Goal: Task Accomplishment & Management: Complete application form

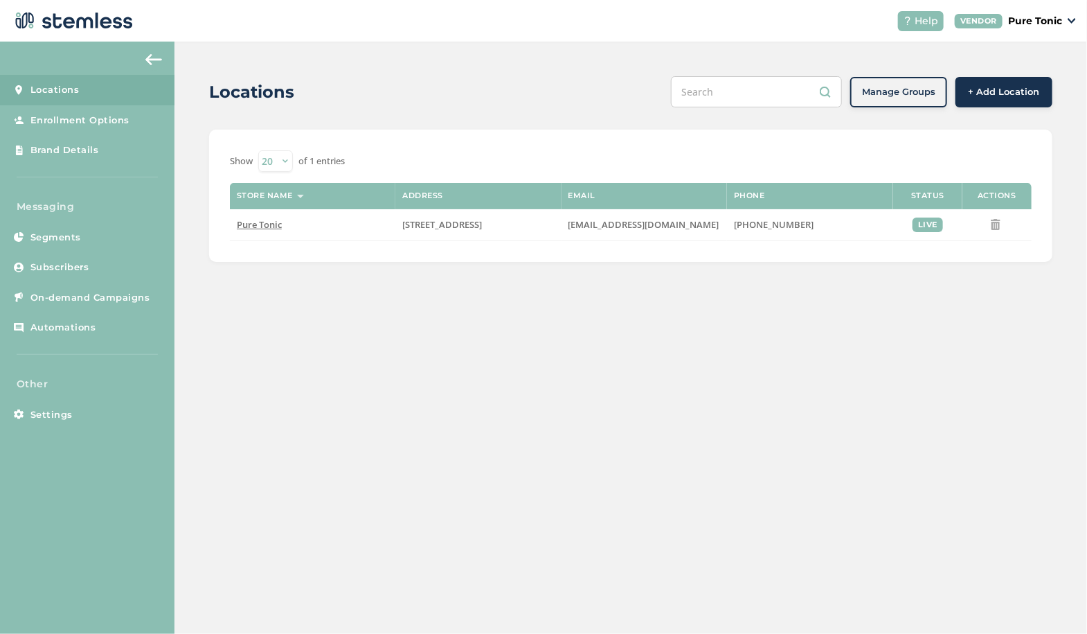
drag, startPoint x: 1043, startPoint y: 17, endPoint x: 1049, endPoint y: 24, distance: 9.4
click at [1043, 17] on p "Pure Tonic" at bounding box center [1035, 21] width 54 height 15
click at [684, 38] on header "Help VENDOR Pure Tonic Go to Website Profile Logout" at bounding box center [543, 21] width 1087 height 42
click at [62, 260] on span "Subscribers" at bounding box center [59, 267] width 59 height 14
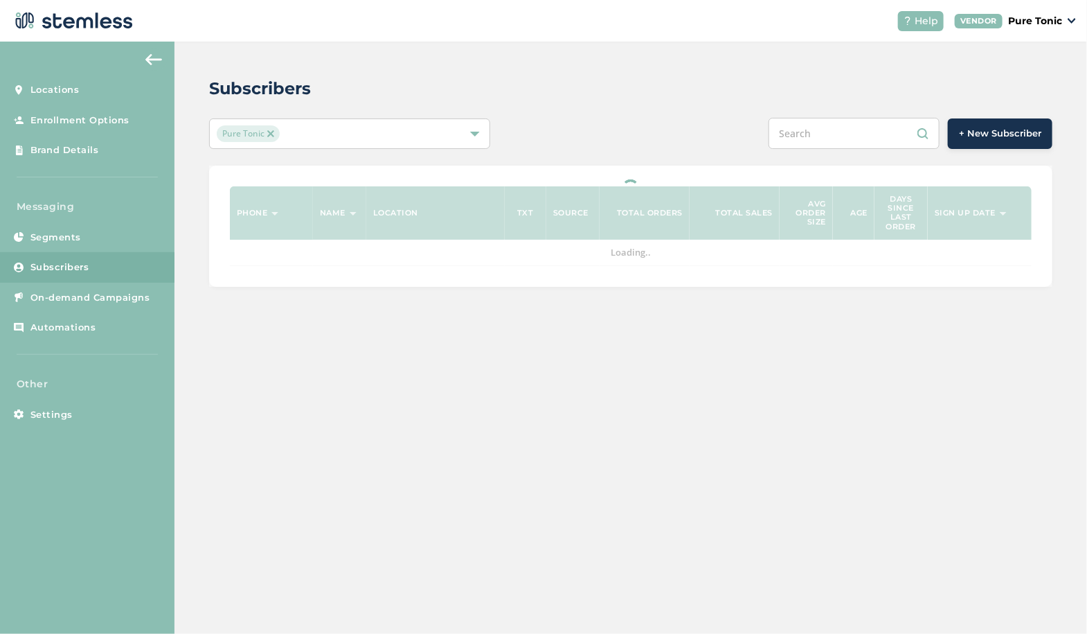
click at [979, 134] on span "+ New Subscriber" at bounding box center [1000, 134] width 82 height 14
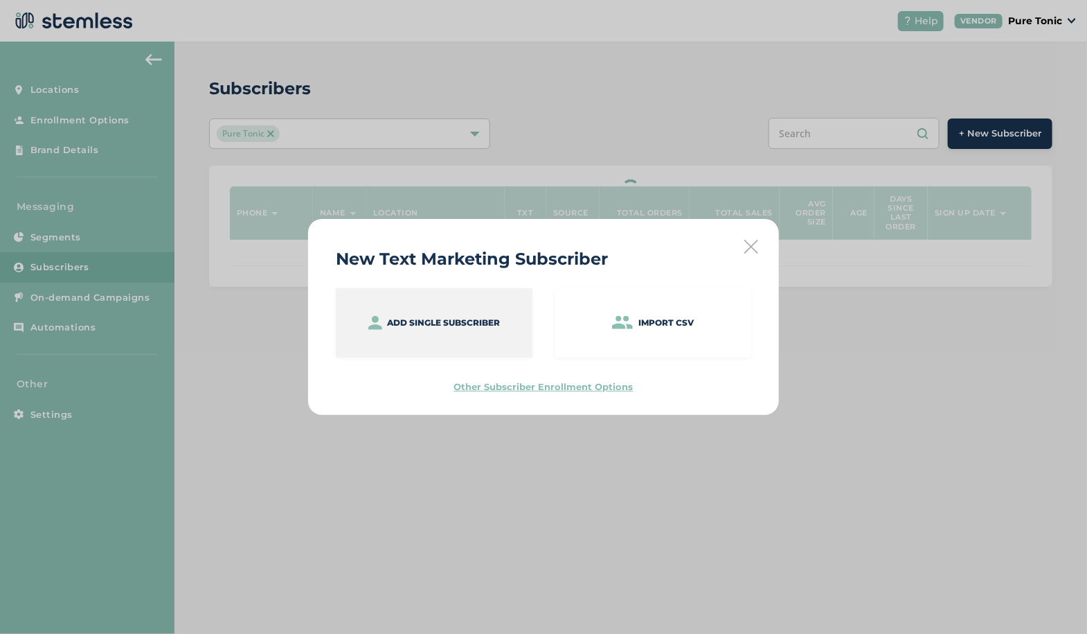
click at [447, 310] on div "Add single subscriber" at bounding box center [434, 322] width 197 height 69
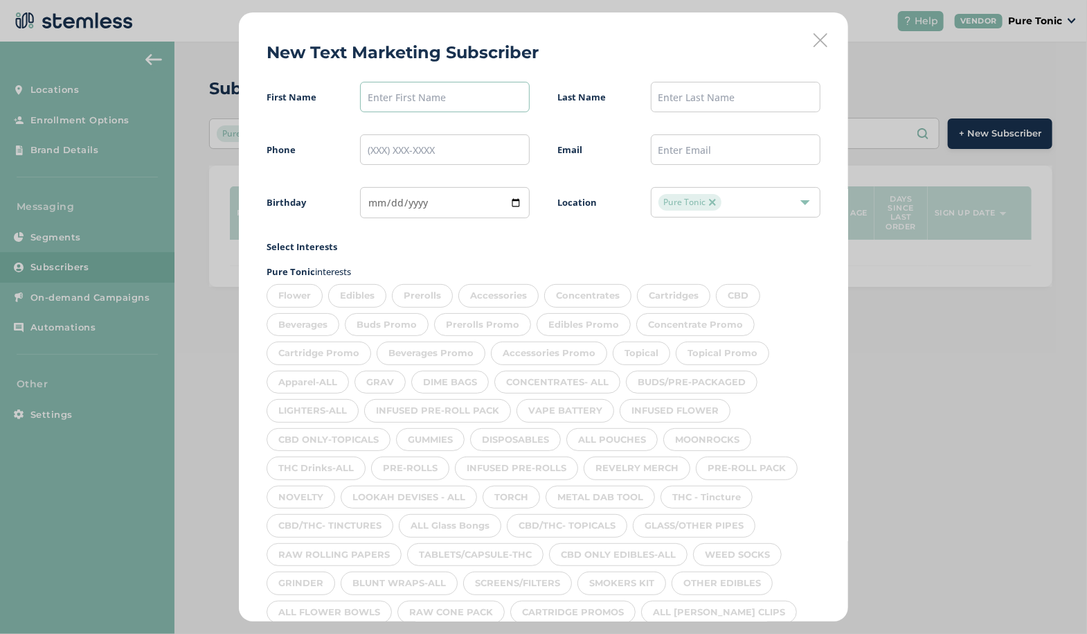
click at [413, 84] on input "text" at bounding box center [445, 97] width 170 height 30
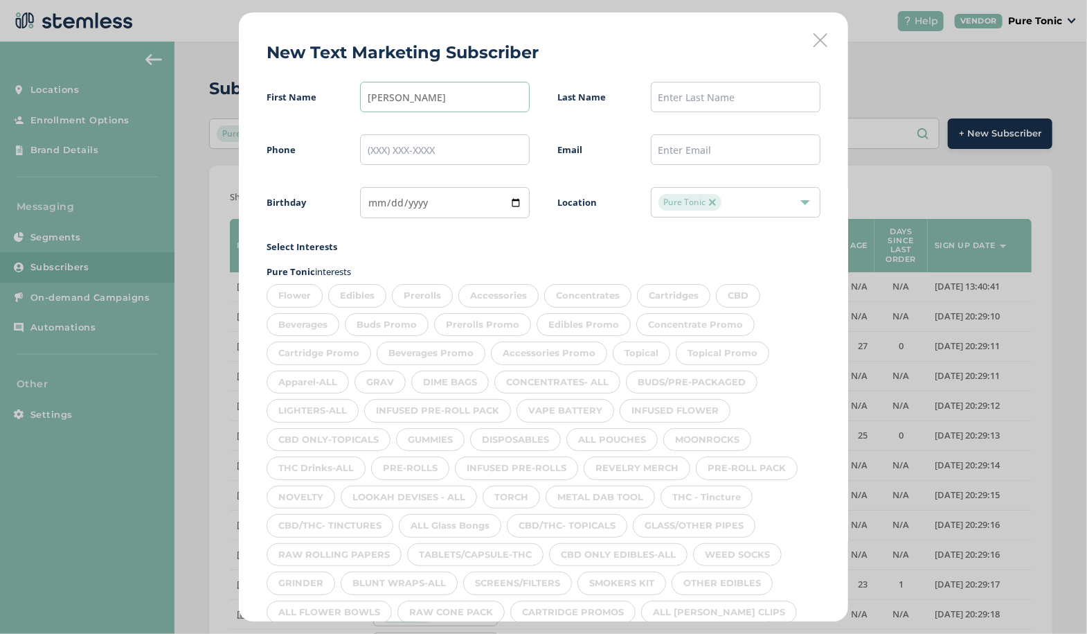
type input "[PERSON_NAME]"
type input "Eammon"
type input "[PHONE_NUMBER]"
click at [671, 151] on input "text" at bounding box center [736, 149] width 170 height 30
type input "[EMAIL_ADDRESS][DOMAIN_NAME]"
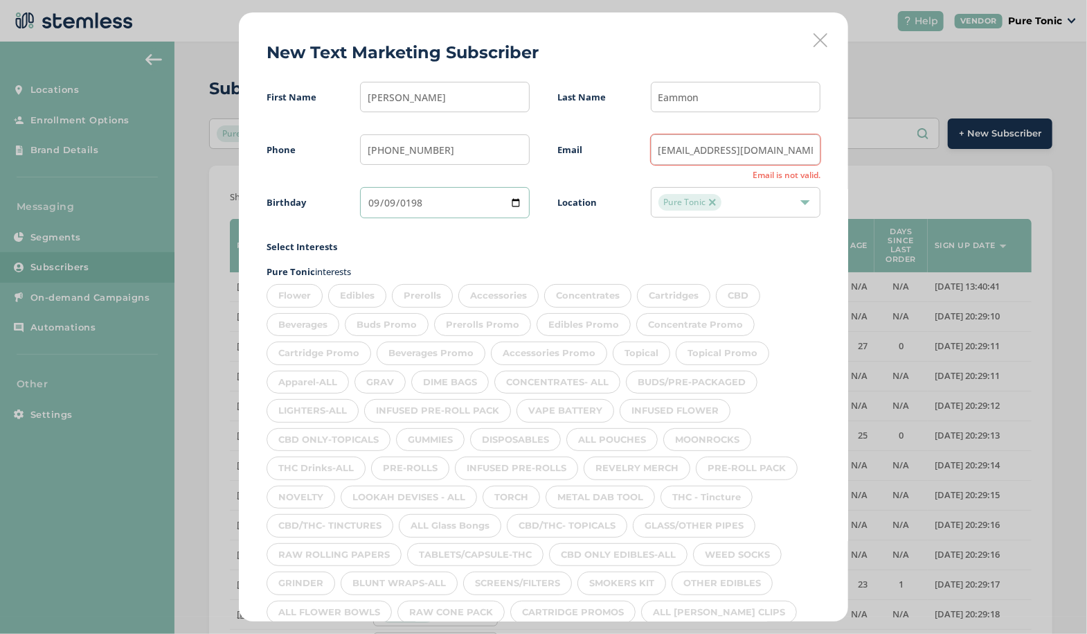
type input "[DATE]"
drag, startPoint x: 777, startPoint y: 149, endPoint x: 595, endPoint y: 141, distance: 182.3
click at [595, 141] on div "Email [EMAIL_ADDRESS][DOMAIN_NAME] Email is not valid." at bounding box center [689, 149] width 263 height 30
click at [497, 244] on label "Select Interests" at bounding box center [544, 247] width 554 height 14
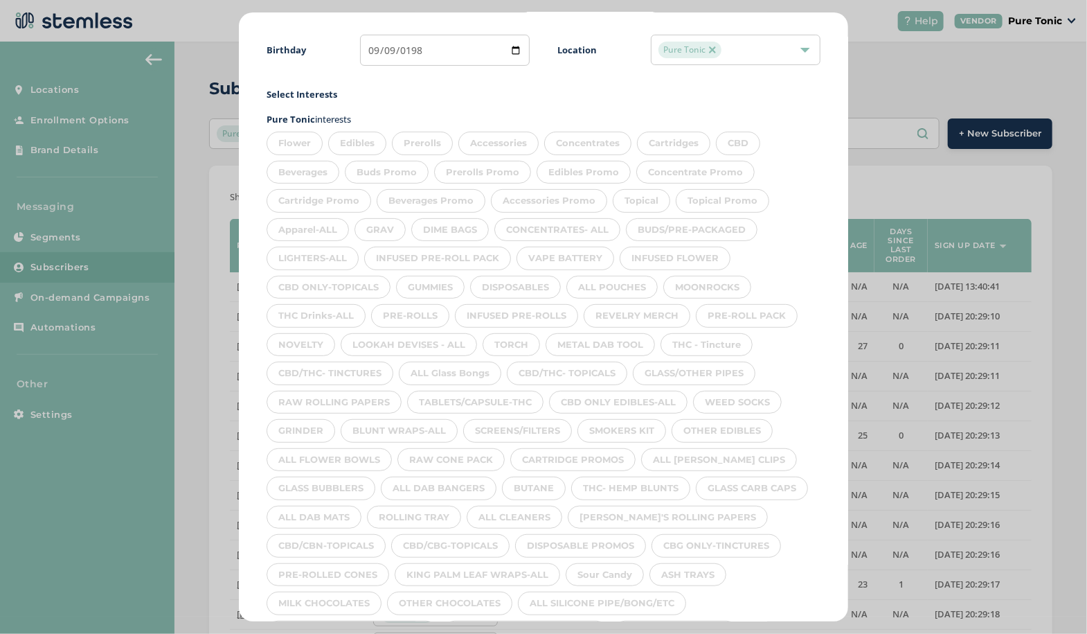
scroll to position [152, 0]
click at [301, 145] on div "Flower" at bounding box center [295, 144] width 56 height 24
click at [369, 142] on div "Edibles" at bounding box center [357, 144] width 58 height 24
click at [427, 141] on div "Prerolls" at bounding box center [422, 144] width 61 height 24
click at [514, 143] on div "Accessories" at bounding box center [498, 144] width 80 height 24
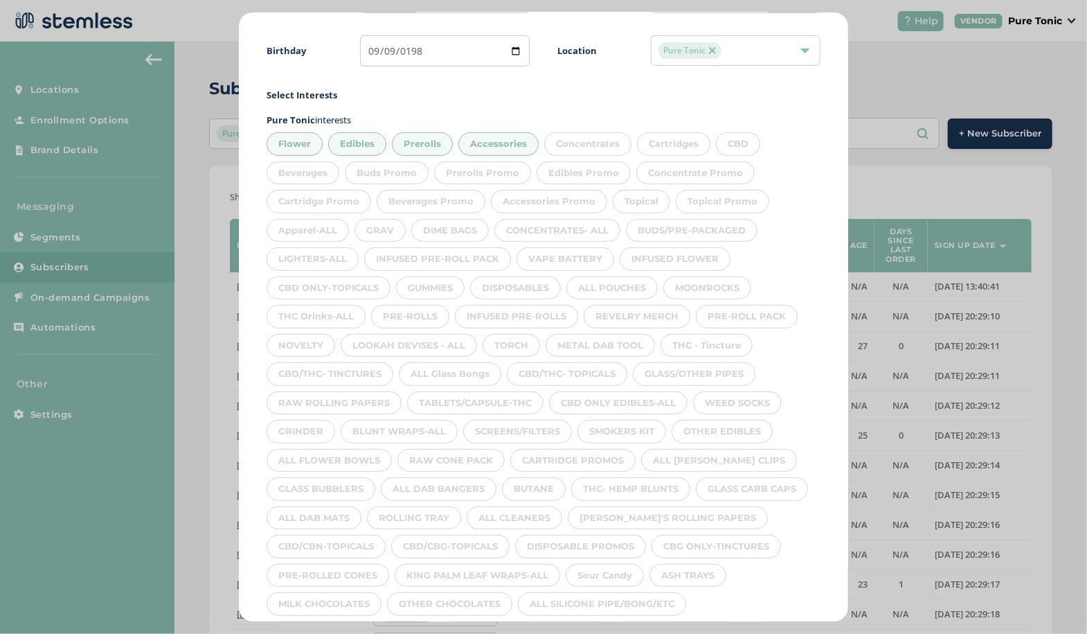
click at [600, 148] on div "Concentrates" at bounding box center [587, 144] width 87 height 24
click at [679, 144] on div "Cartridges" at bounding box center [673, 144] width 73 height 24
click at [743, 143] on div "CBD" at bounding box center [738, 144] width 44 height 24
click at [317, 166] on div "Beverages" at bounding box center [303, 173] width 73 height 24
click at [639, 199] on div "Topical" at bounding box center [641, 202] width 57 height 24
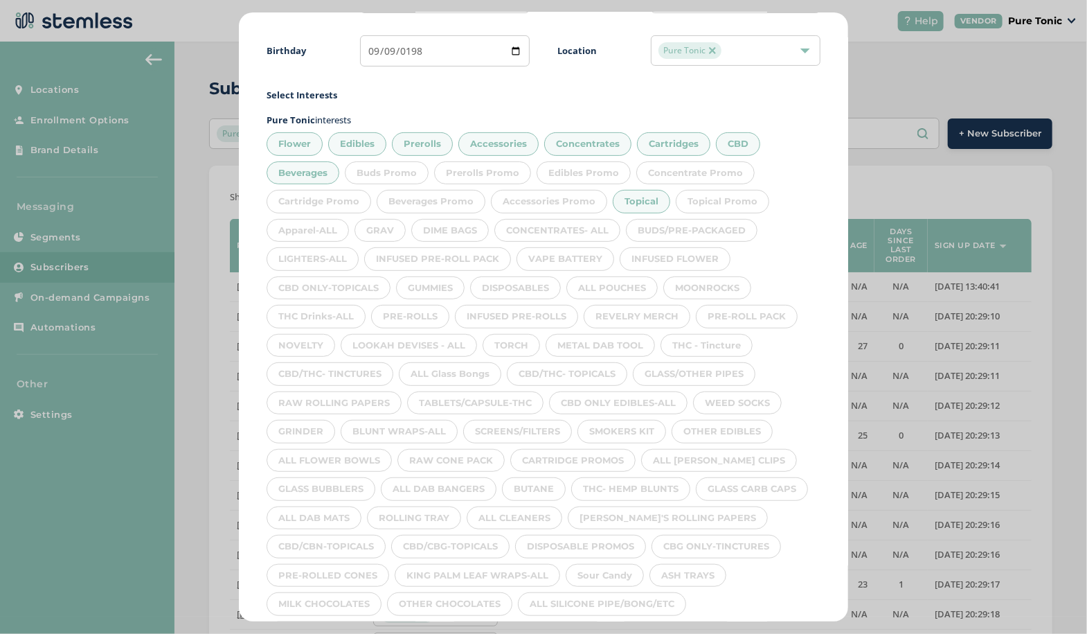
click at [317, 232] on div "Apparel-ALL" at bounding box center [308, 231] width 82 height 24
click at [388, 249] on div "INFUSED PRE-ROLL PACK" at bounding box center [437, 259] width 147 height 24
click at [463, 237] on div "DIME BAGS" at bounding box center [450, 231] width 78 height 24
click at [573, 229] on div "CONCENTRATES- ALL" at bounding box center [558, 231] width 126 height 24
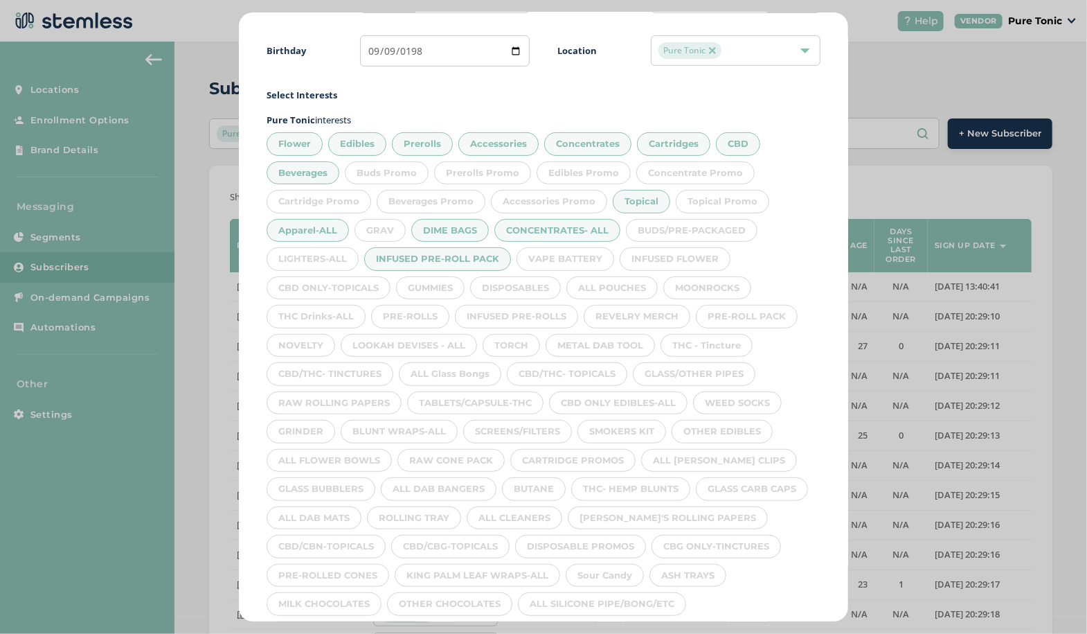
click at [394, 219] on div "GRAV" at bounding box center [380, 231] width 51 height 24
click at [672, 229] on div "BUDS/PRE-PACKAGED" at bounding box center [692, 231] width 132 height 24
click at [686, 263] on div "INFUSED FLOWER" at bounding box center [675, 259] width 111 height 24
click at [591, 254] on div "VAPE BATTERY" at bounding box center [566, 259] width 98 height 24
click at [720, 294] on div "MOONROCKS" at bounding box center [707, 288] width 88 height 24
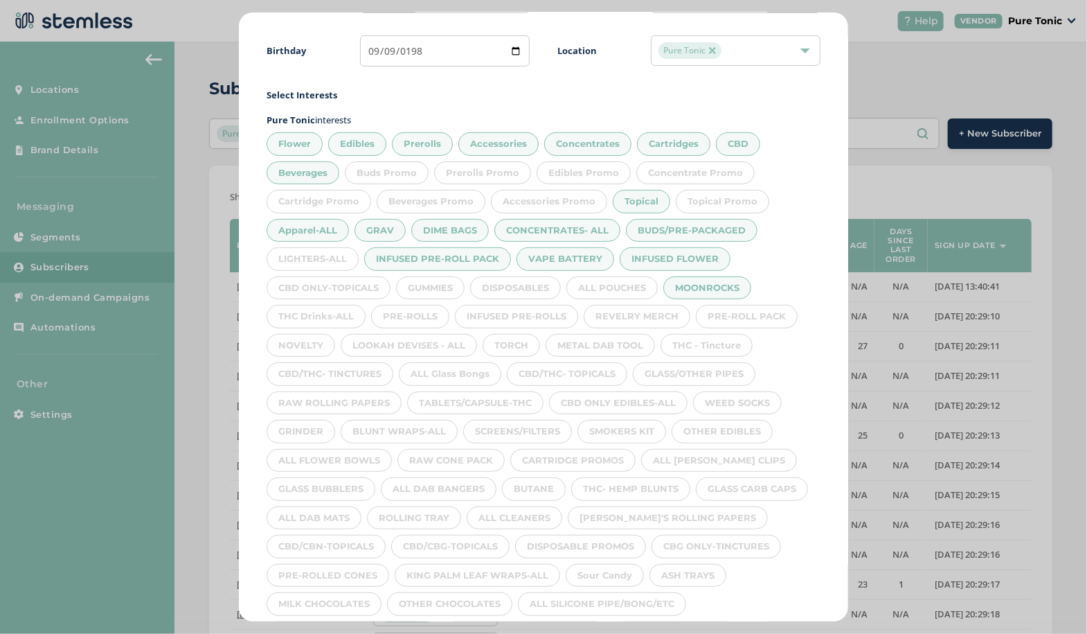
click at [626, 292] on div "ALL POUCHES" at bounding box center [612, 288] width 91 height 24
click at [335, 250] on div "LIGHTERS-ALL" at bounding box center [313, 259] width 92 height 24
click at [336, 284] on div "CBD ONLY-TOPICALS" at bounding box center [329, 288] width 124 height 24
click at [450, 289] on div "GUMMIES" at bounding box center [430, 288] width 69 height 24
click at [522, 287] on div "DISPOSABLES" at bounding box center [515, 288] width 91 height 24
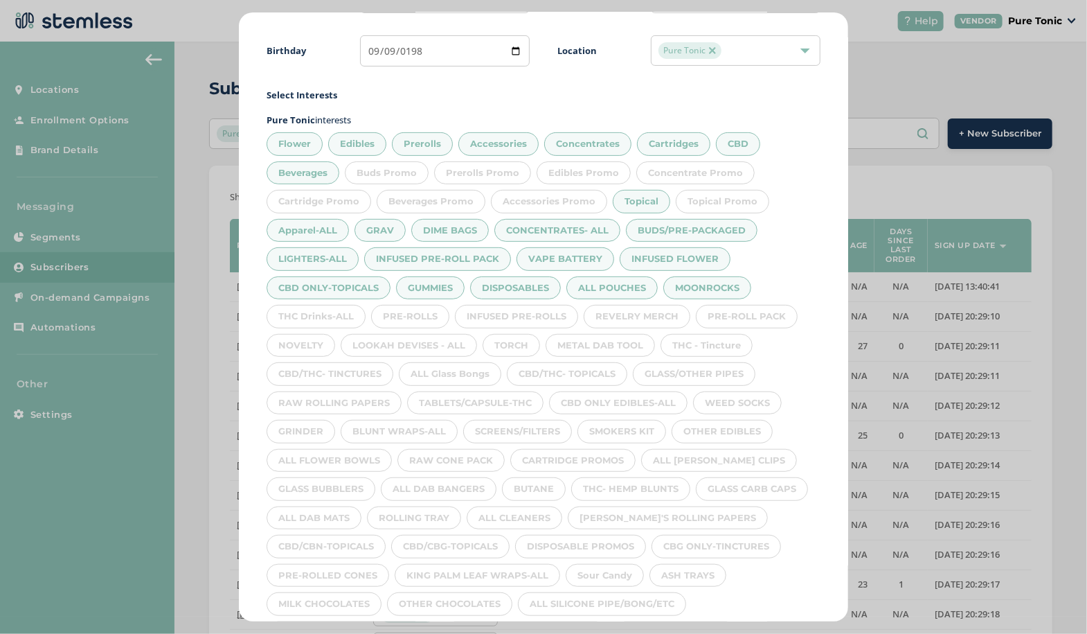
click at [641, 312] on div "REVELRY MERCH" at bounding box center [637, 317] width 107 height 24
click at [739, 314] on div "PRE-ROLL PACK" at bounding box center [747, 317] width 102 height 24
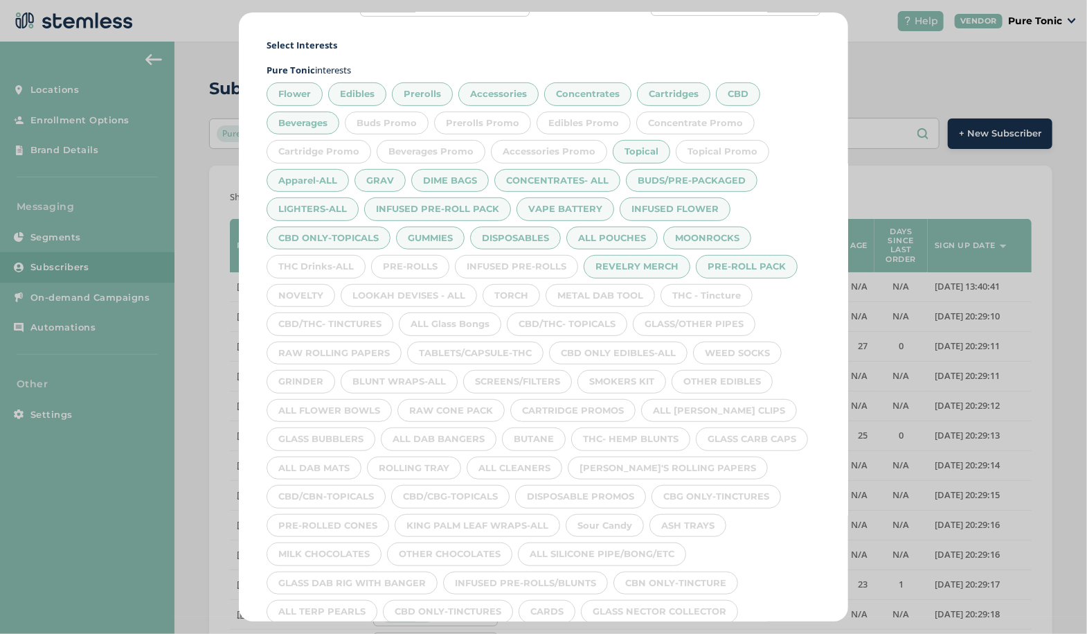
scroll to position [204, 0]
click at [727, 291] on div "THC - Tincture" at bounding box center [707, 294] width 92 height 24
click at [604, 294] on div "METAL DAB TOOL" at bounding box center [600, 294] width 109 height 24
click at [533, 261] on div "INFUSED PRE-ROLLS" at bounding box center [516, 265] width 123 height 24
click at [418, 256] on div "PRE-ROLLS" at bounding box center [410, 265] width 78 height 24
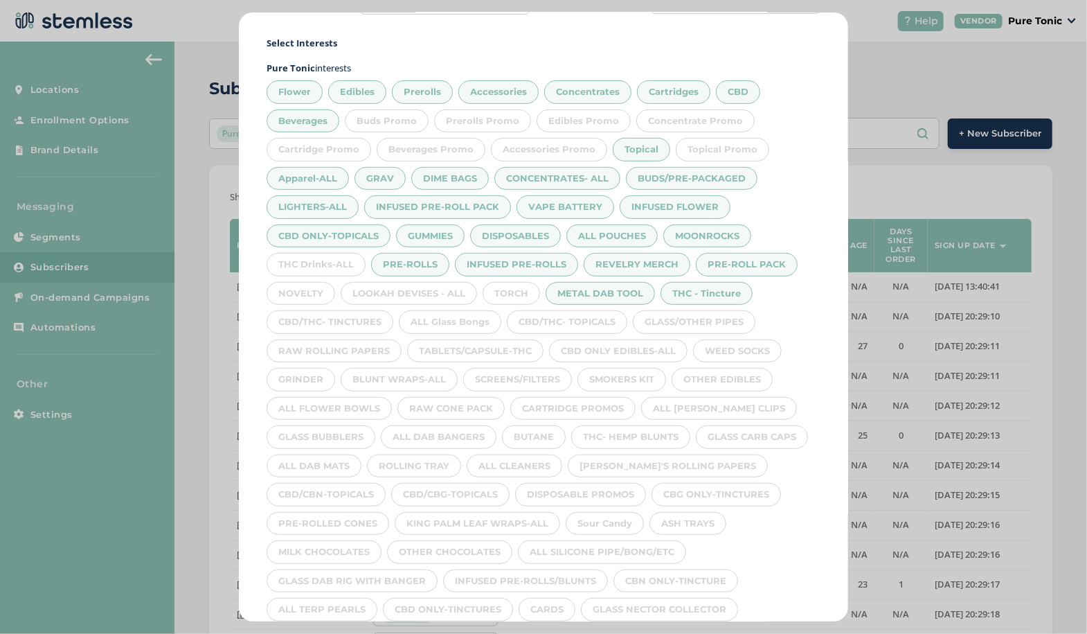
click at [321, 259] on div "THC Drinks-ALL" at bounding box center [316, 265] width 99 height 24
click at [284, 310] on div "CBD/THC- TINCTURES" at bounding box center [330, 322] width 127 height 24
click at [400, 289] on div "LOOKAH DEVISES - ALL" at bounding box center [409, 294] width 136 height 24
click at [524, 292] on div "TORCH" at bounding box center [511, 294] width 57 height 24
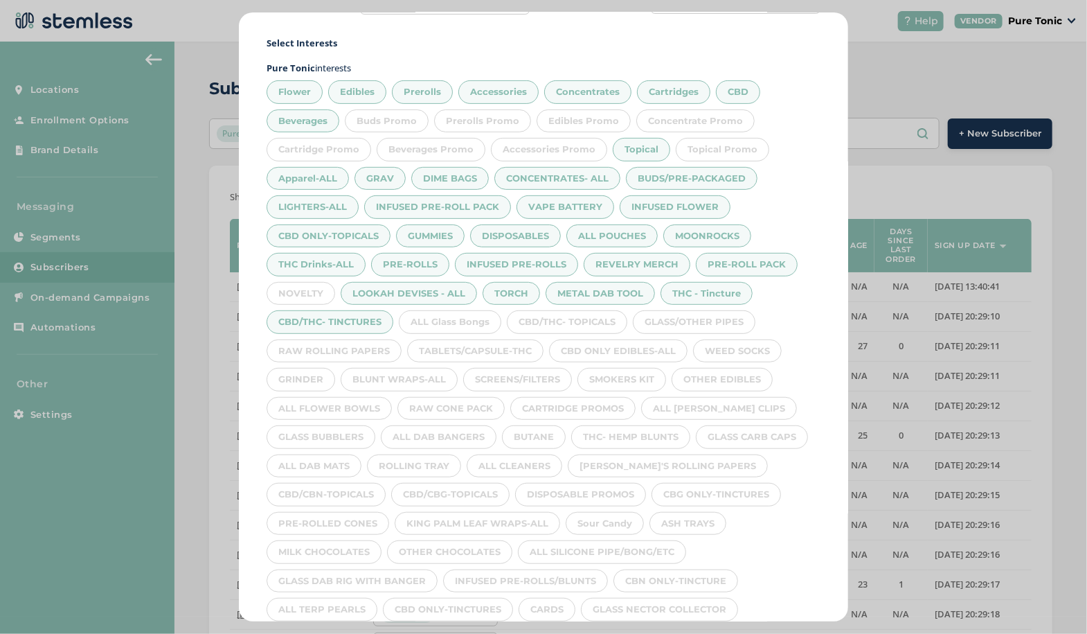
click at [586, 318] on div "CBD/THC- TOPICALS" at bounding box center [567, 322] width 121 height 24
click at [693, 320] on div "GLASS/OTHER PIPES" at bounding box center [694, 322] width 123 height 24
click at [317, 287] on div "NOVELTY" at bounding box center [301, 294] width 69 height 24
click at [474, 317] on div "ALL Glass Bongs" at bounding box center [450, 322] width 103 height 24
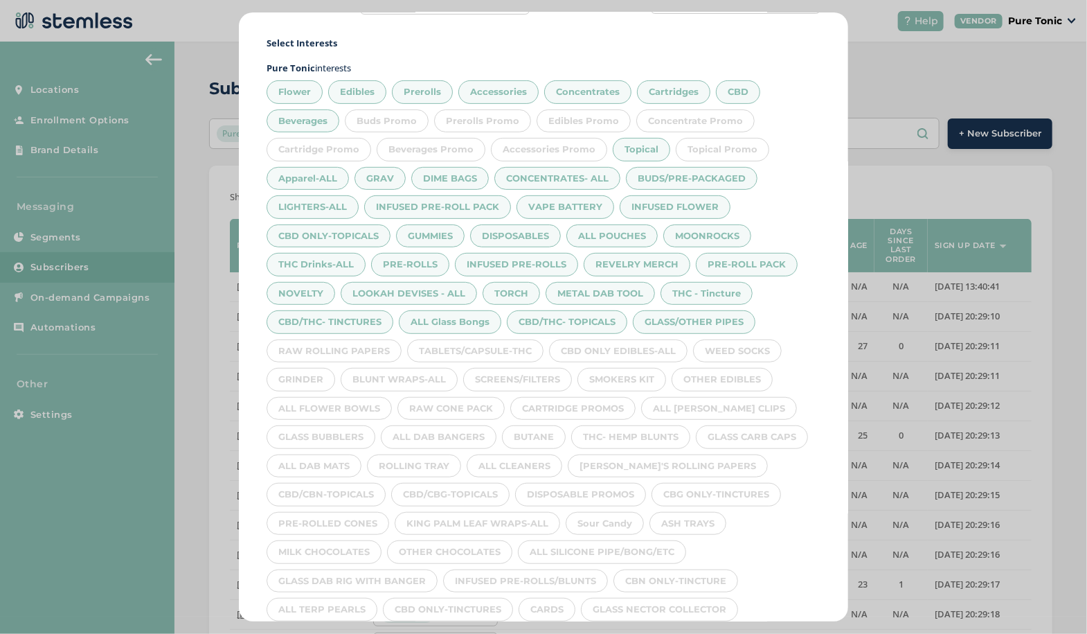
click at [485, 346] on div "TABLETS/CAPSULE-THC" at bounding box center [475, 351] width 136 height 24
click at [732, 351] on div "WEED SOCKS" at bounding box center [737, 351] width 89 height 24
click at [735, 373] on div "OTHER EDIBLES" at bounding box center [722, 380] width 101 height 24
click at [720, 400] on div "ALL [PERSON_NAME] CLIPS" at bounding box center [719, 409] width 156 height 24
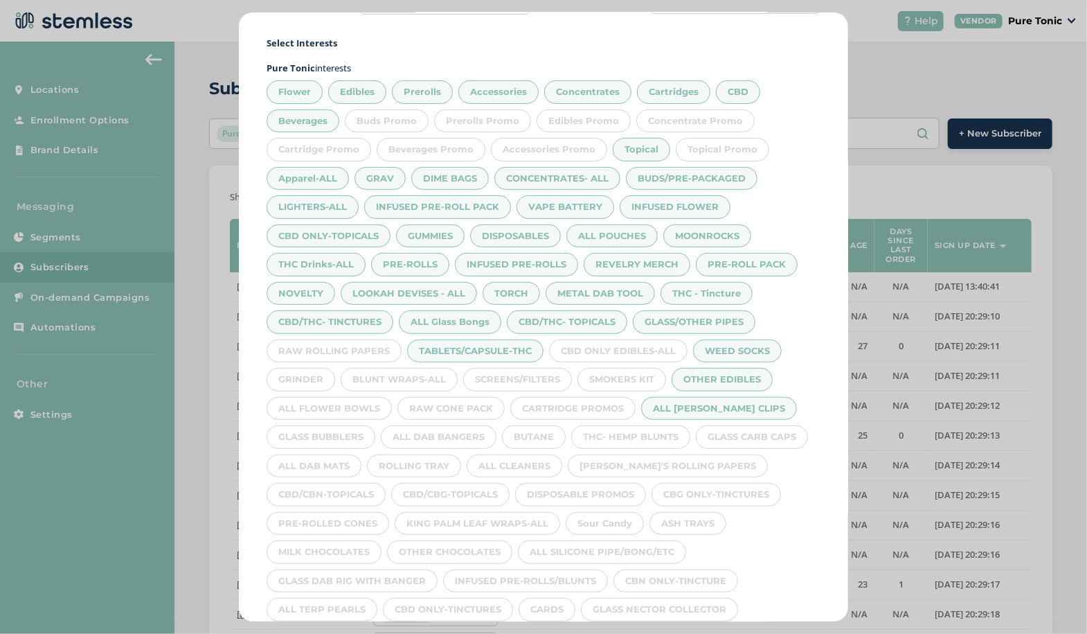
click at [772, 431] on div "GLASS CARB CAPS" at bounding box center [752, 437] width 112 height 24
click at [700, 461] on div "[PERSON_NAME]'S ROLLING PAPERS" at bounding box center [668, 466] width 200 height 24
click at [739, 496] on div "CBG ONLY-TINCTURES" at bounding box center [717, 495] width 130 height 24
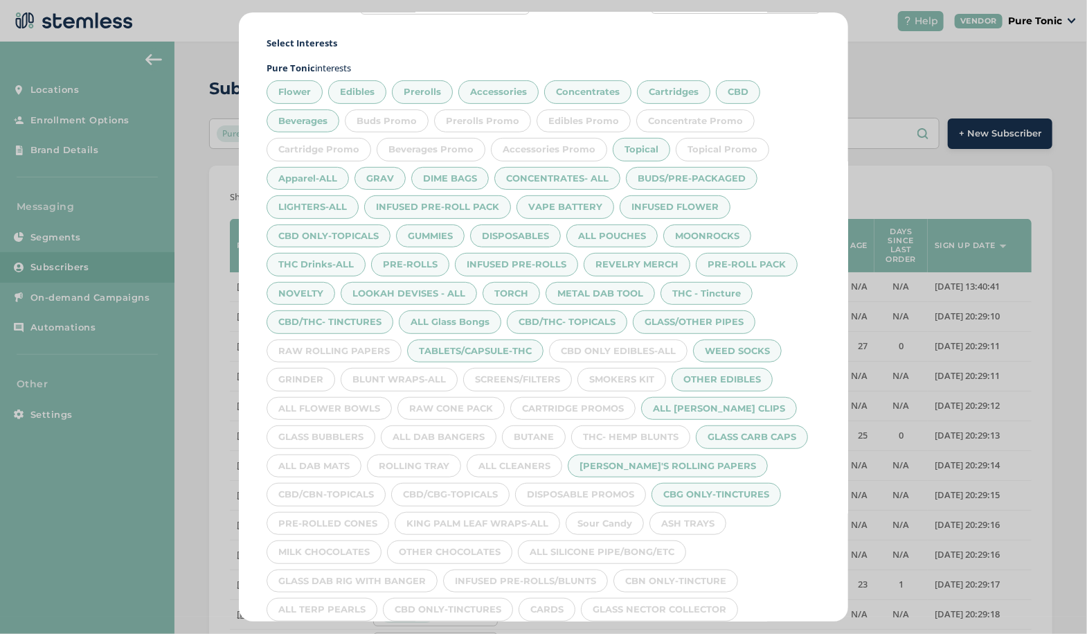
click at [698, 522] on div "ASH TRAYS" at bounding box center [688, 524] width 77 height 24
click at [646, 549] on div "ALL SILICONE PIPE/BONG/ETC" at bounding box center [602, 552] width 168 height 24
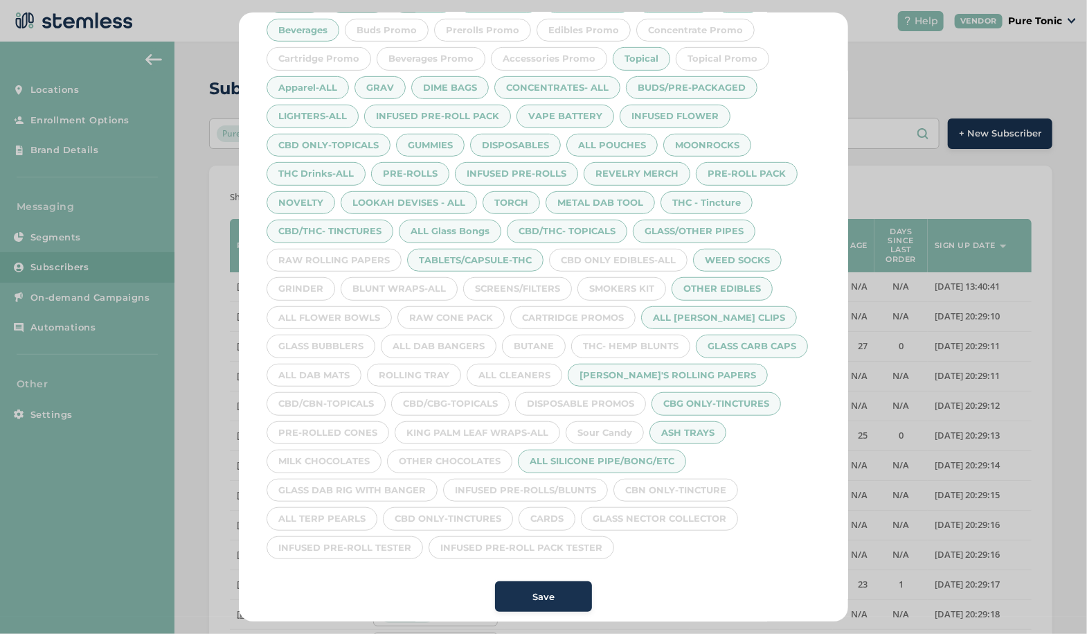
scroll to position [289, 0]
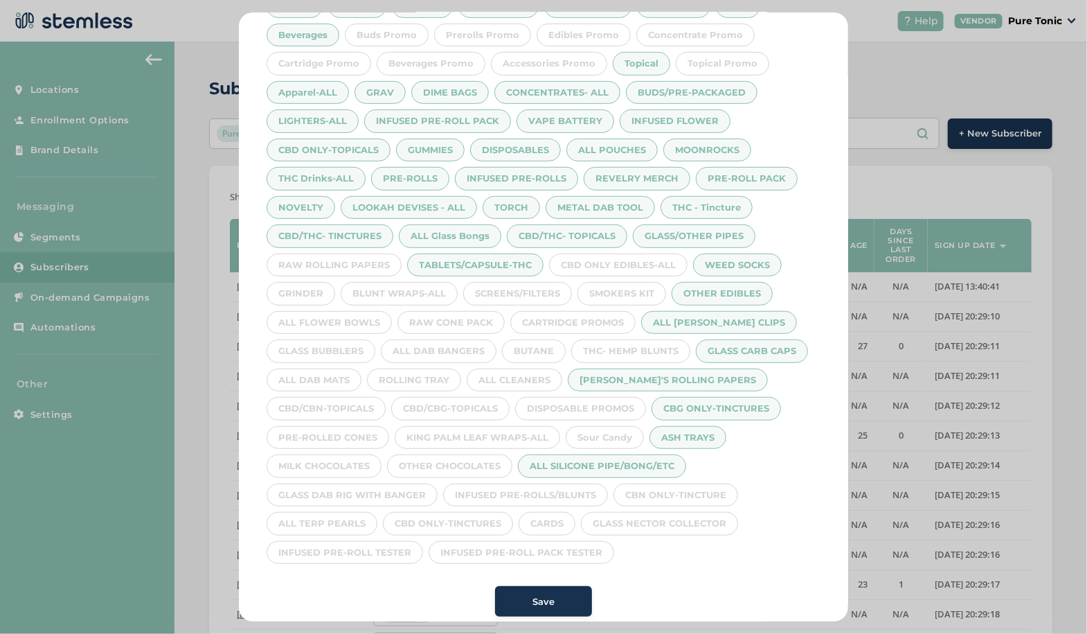
click at [699, 488] on div "CBN ONLY-TINCTURE" at bounding box center [676, 495] width 125 height 24
click at [674, 514] on div "GLASS NECTOR COLLECTOR" at bounding box center [659, 524] width 157 height 24
click at [554, 551] on div "INFUSED PRE-ROLL PACK TESTER" at bounding box center [522, 553] width 186 height 24
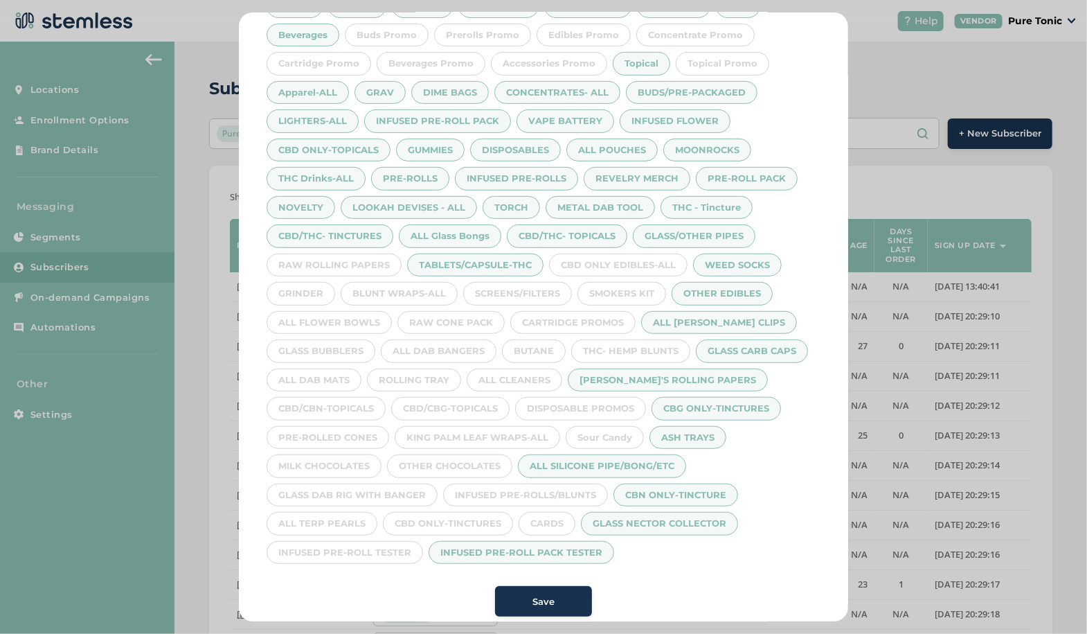
click at [556, 519] on div "CARDS" at bounding box center [547, 524] width 57 height 24
click at [571, 485] on div "INFUSED PRE-ROLLS/BLUNTS" at bounding box center [525, 495] width 165 height 24
click at [615, 432] on div "Sour Candy" at bounding box center [605, 438] width 78 height 24
click at [499, 429] on div "KING PALM LEAF WRAPS-ALL" at bounding box center [478, 438] width 166 height 24
click at [448, 456] on div "OTHER CHOCOLATES" at bounding box center [449, 466] width 125 height 24
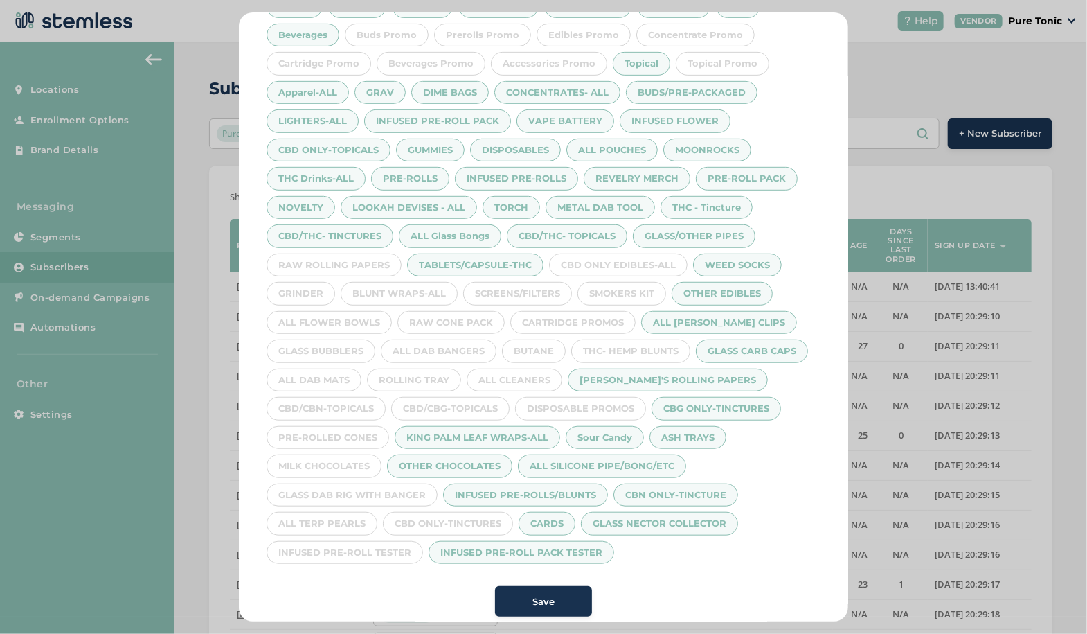
click at [364, 512] on div "ALL TERP PEARLS" at bounding box center [322, 524] width 111 height 24
click at [341, 454] on div "MILK CHOCOLATES" at bounding box center [324, 466] width 115 height 24
click at [400, 487] on div "GLASS DAB RIG WITH BANGER" at bounding box center [352, 495] width 171 height 24
click at [454, 519] on div "CBD ONLY-TINCTURES" at bounding box center [448, 524] width 130 height 24
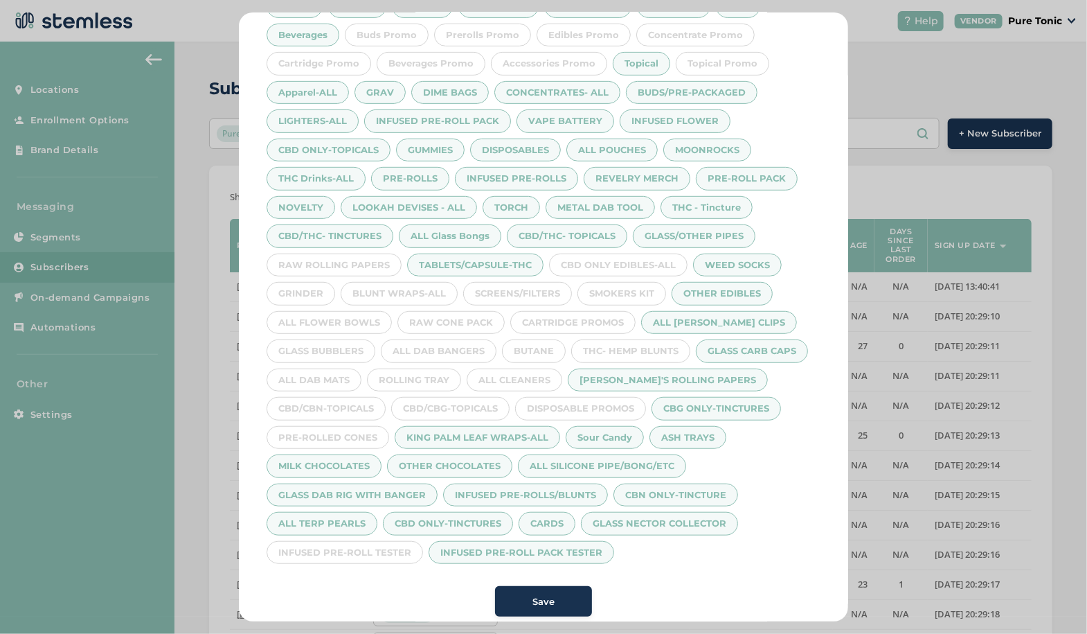
click at [357, 545] on div "INFUSED PRE-ROLL TESTER" at bounding box center [345, 553] width 157 height 24
click at [357, 431] on div "PRE-ROLLED CONES" at bounding box center [328, 438] width 123 height 24
click at [357, 409] on div "CBD/CBN-TOPICALS" at bounding box center [326, 409] width 119 height 24
click at [438, 405] on div "CBD/CBG-TOPICALS" at bounding box center [450, 409] width 118 height 24
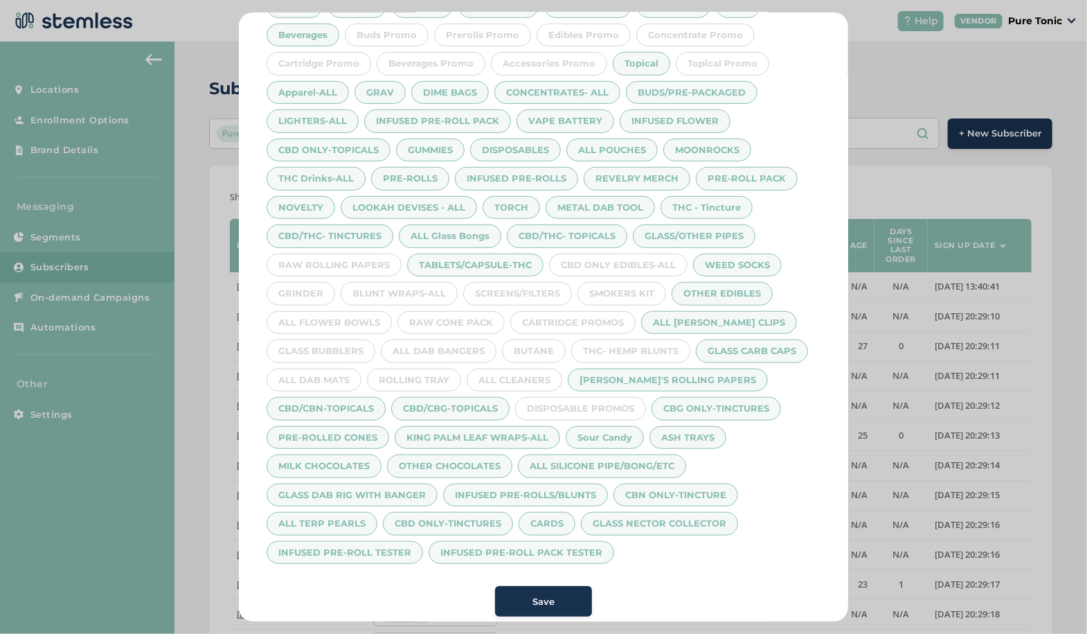
click at [569, 400] on div "DISPOSABLE PROMOS" at bounding box center [580, 409] width 131 height 24
click at [524, 373] on div "ALL CLEANERS" at bounding box center [515, 380] width 96 height 24
click at [539, 344] on div "BUTANE" at bounding box center [534, 351] width 64 height 24
click at [613, 353] on div "THC- HEMP BLUNTS" at bounding box center [630, 351] width 119 height 24
click at [631, 292] on div "SMOKERS KIT" at bounding box center [622, 294] width 89 height 24
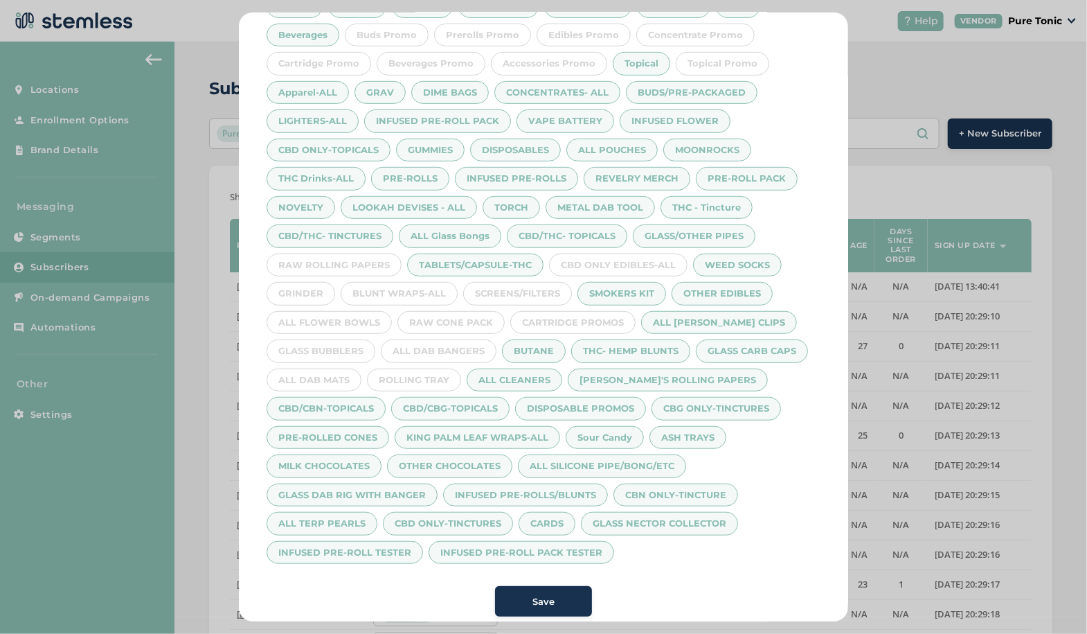
click at [642, 264] on div "CBD ONLY EDIBLES-ALL" at bounding box center [618, 265] width 139 height 24
click at [520, 286] on div "SCREENS/FILTERS" at bounding box center [517, 294] width 109 height 24
click at [367, 259] on div "RAW ROLLING PAPERS" at bounding box center [334, 265] width 135 height 24
click at [310, 293] on div "GRINDER" at bounding box center [301, 294] width 69 height 24
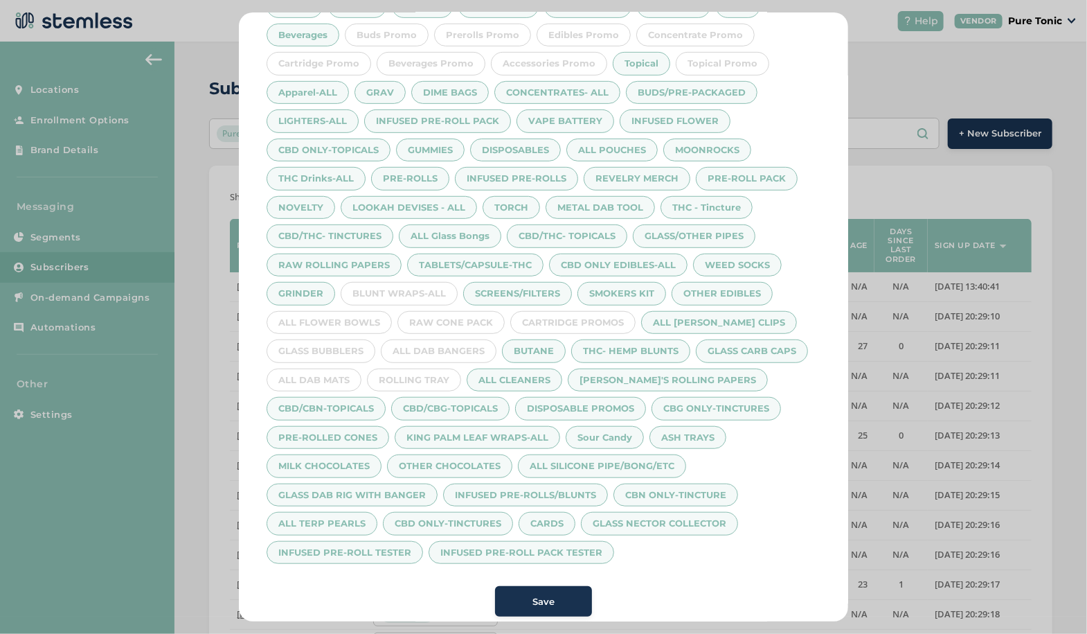
click at [402, 285] on div "BLUNT WRAPS-ALL" at bounding box center [399, 294] width 117 height 24
click at [338, 318] on div "ALL FLOWER BOWLS" at bounding box center [329, 323] width 125 height 24
click at [449, 315] on div "RAW CONE PACK" at bounding box center [451, 323] width 107 height 24
click at [448, 339] on div "ALL DAB BANGERS" at bounding box center [439, 351] width 116 height 24
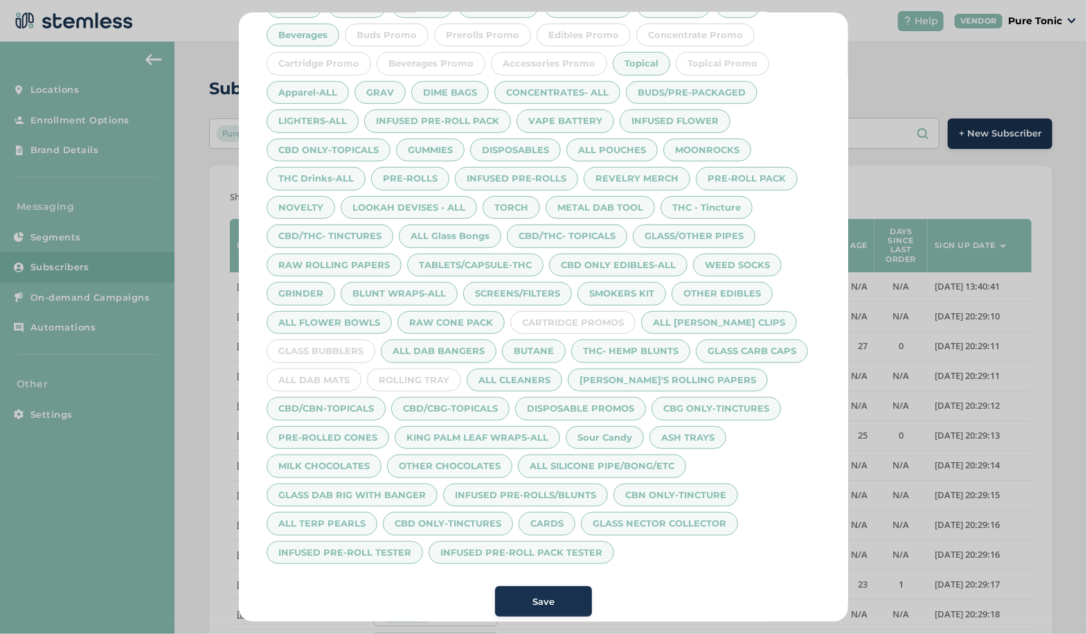
click at [337, 344] on div "GLASS BUBBLERS" at bounding box center [321, 351] width 109 height 24
click at [312, 381] on div "ALL DAB MATS" at bounding box center [314, 380] width 95 height 24
click at [413, 371] on div "ROLLING TRAY" at bounding box center [414, 380] width 94 height 24
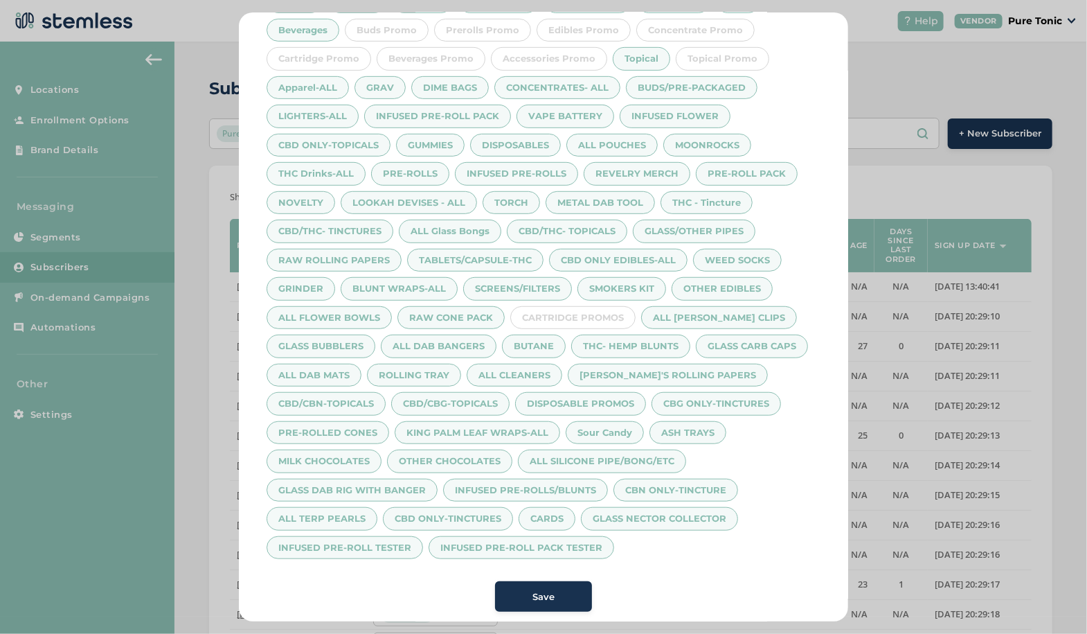
click at [555, 590] on div "Save" at bounding box center [543, 597] width 75 height 14
